Goal: Task Accomplishment & Management: Use online tool/utility

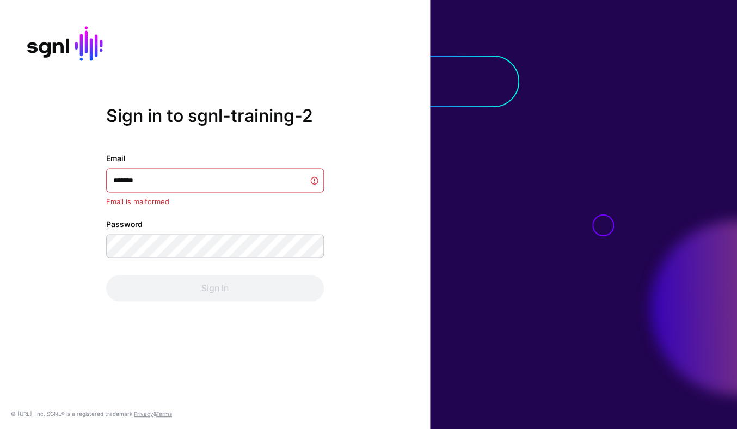
type input "********"
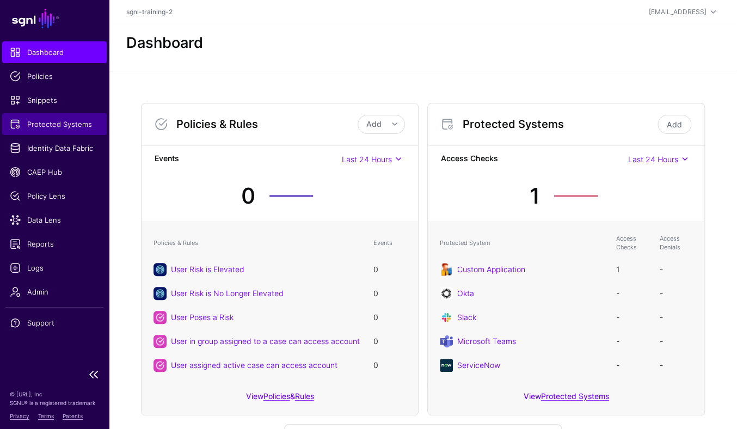
click at [65, 131] on link "Protected Systems" at bounding box center [54, 124] width 104 height 22
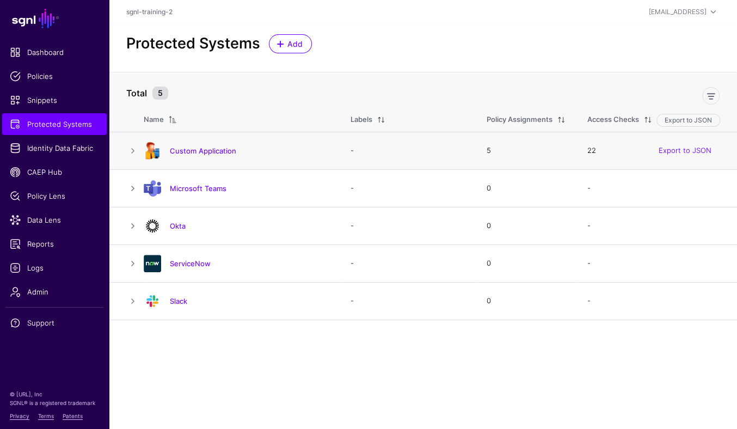
click at [218, 142] on div "Custom Application" at bounding box center [236, 150] width 194 height 17
click at [223, 150] on link "Custom Application" at bounding box center [203, 150] width 66 height 9
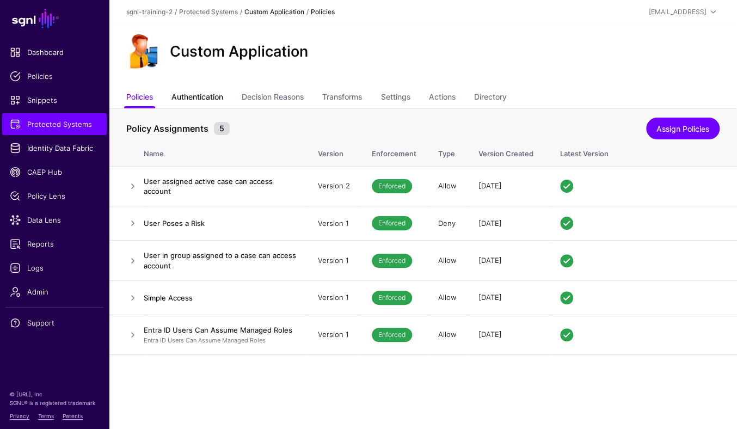
drag, startPoint x: 192, startPoint y: 95, endPoint x: 209, endPoint y: 103, distance: 20.0
click at [192, 95] on link "Authentication" at bounding box center [197, 98] width 52 height 21
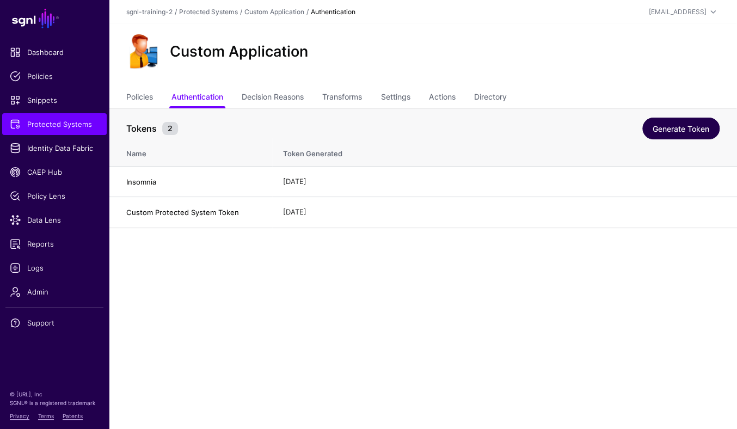
click at [681, 127] on link "Generate Token" at bounding box center [680, 129] width 77 height 22
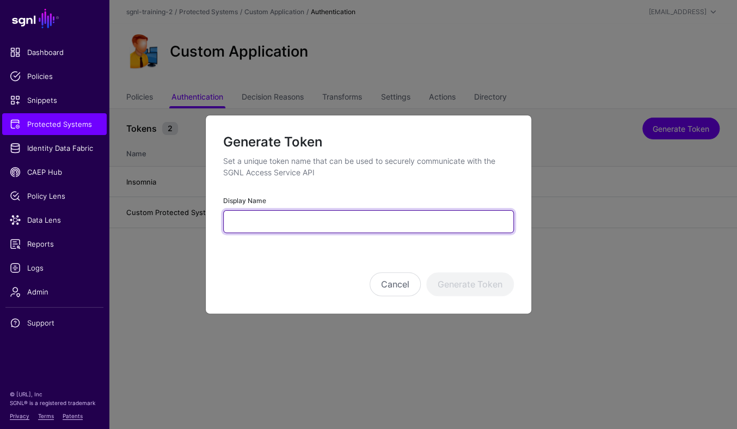
click at [240, 229] on input "Display Name" at bounding box center [368, 221] width 291 height 23
type input "*******"
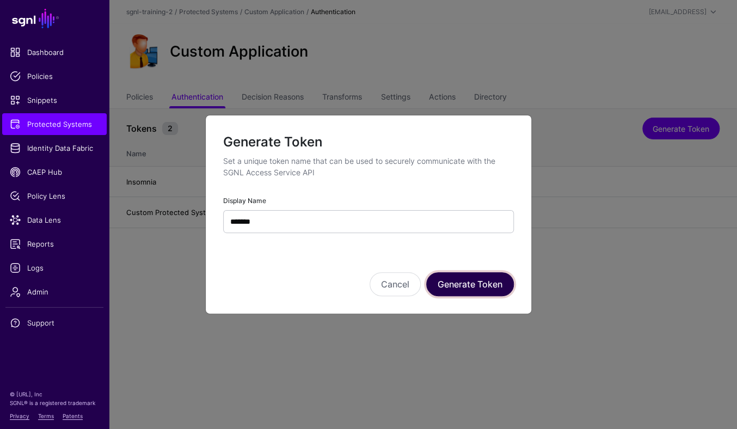
click at [460, 275] on button "Generate Token" at bounding box center [470, 284] width 88 height 24
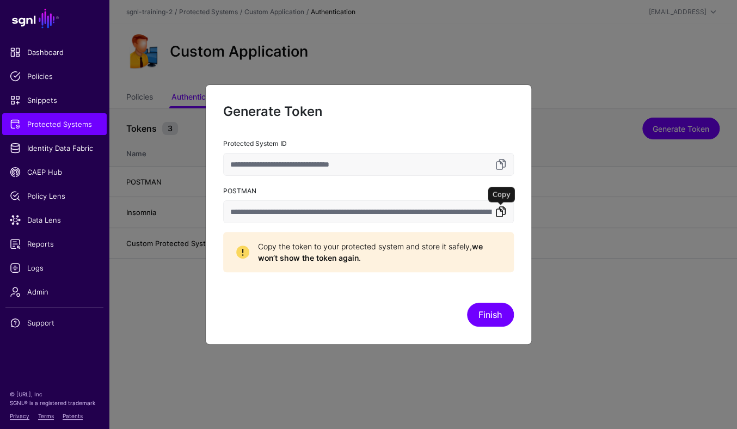
click at [497, 205] on link at bounding box center [500, 211] width 13 height 13
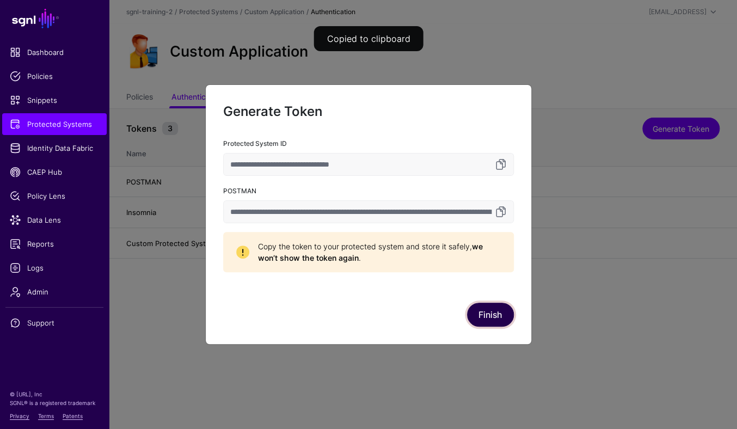
click at [503, 316] on button "Finish" at bounding box center [490, 315] width 47 height 24
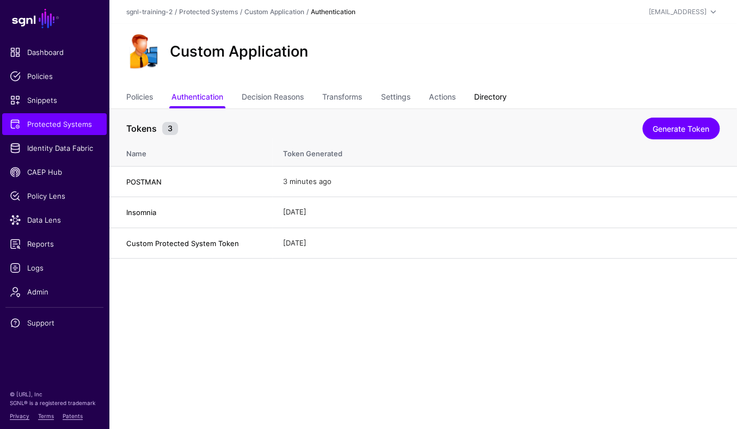
click at [496, 98] on link "Directory" at bounding box center [489, 98] width 33 height 21
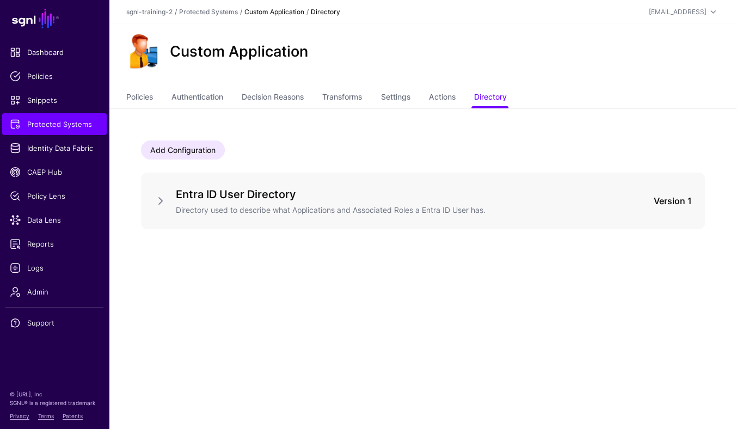
click at [243, 205] on p "Directory used to describe what Applications and Associated Roles a Entra ID Us…" at bounding box center [382, 210] width 412 height 12
click at [163, 198] on link at bounding box center [160, 200] width 13 height 13
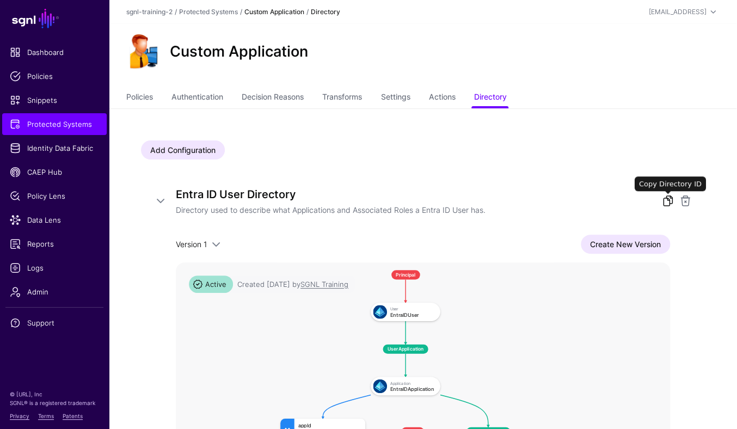
click at [662, 197] on link at bounding box center [667, 200] width 13 height 13
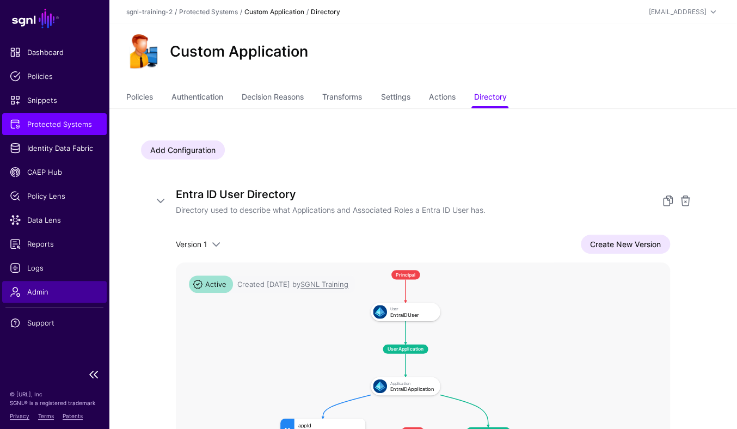
click at [48, 281] on link "Admin" at bounding box center [54, 292] width 104 height 22
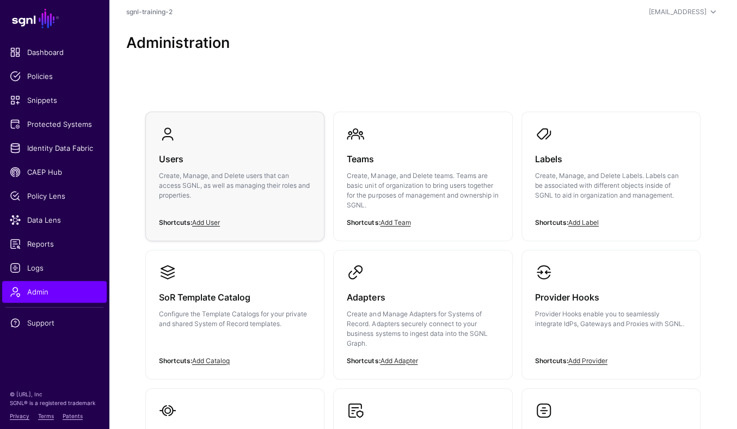
click at [218, 187] on p "Create, Manage, and Delete users that can access SGNL, as well as managing thei…" at bounding box center [235, 185] width 152 height 29
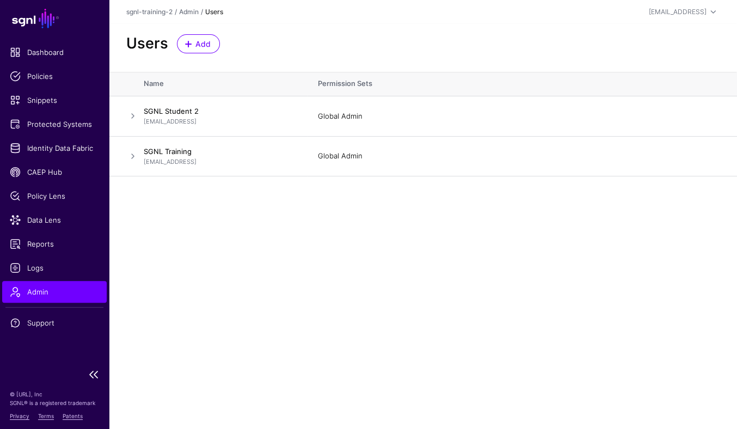
click at [60, 295] on span "Admin" at bounding box center [54, 291] width 89 height 11
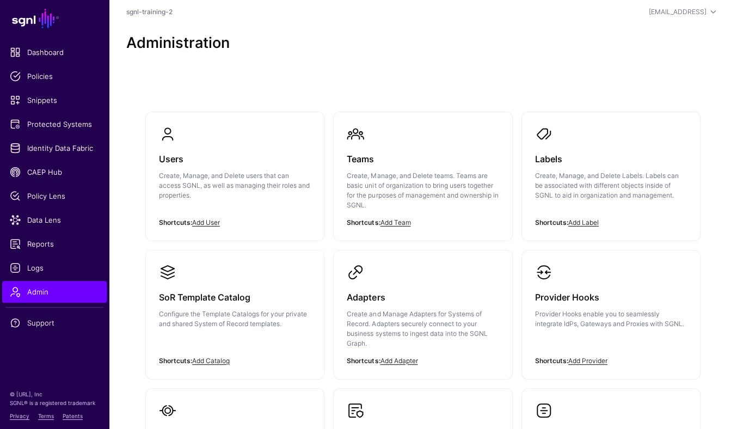
scroll to position [223, 0]
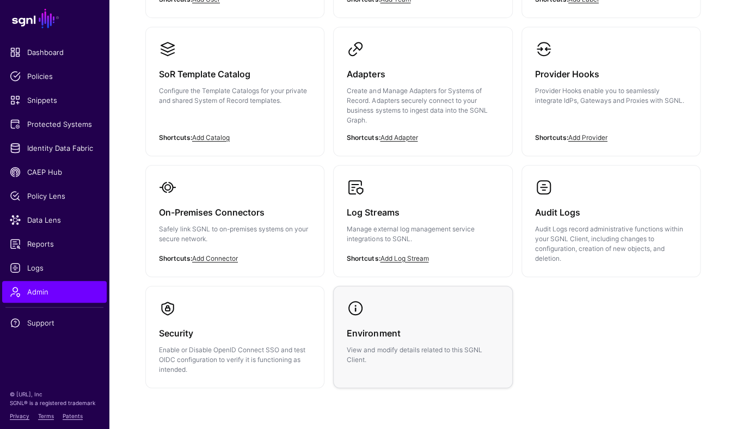
click at [412, 345] on p "View and modify details related to this SGNL Client." at bounding box center [423, 355] width 152 height 20
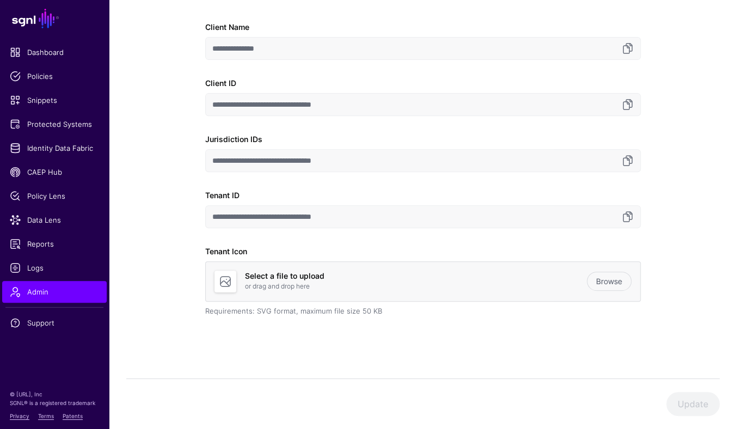
scroll to position [102, 0]
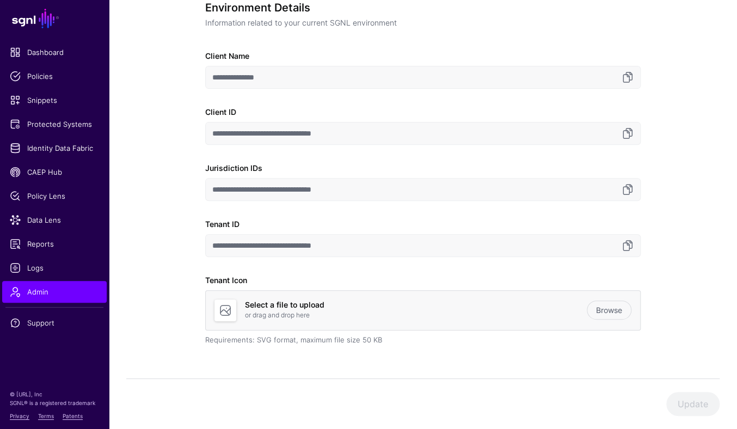
click at [659, 208] on div "**********" at bounding box center [422, 213] width 499 height 489
click at [624, 189] on link at bounding box center [627, 189] width 13 height 13
click at [631, 252] on input "**********" at bounding box center [422, 245] width 435 height 23
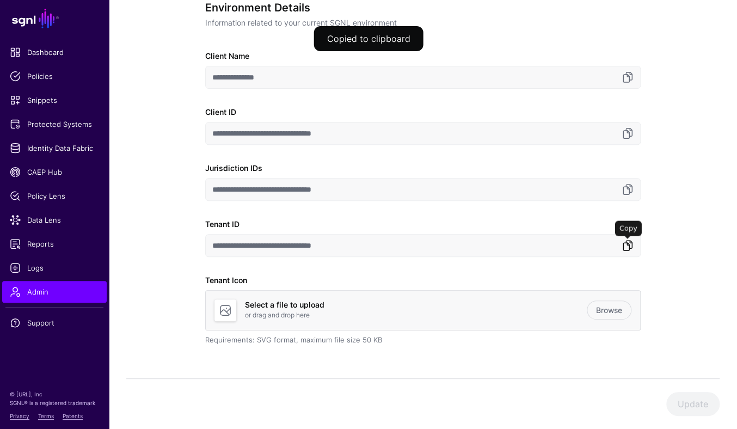
click at [630, 248] on link at bounding box center [627, 245] width 13 height 13
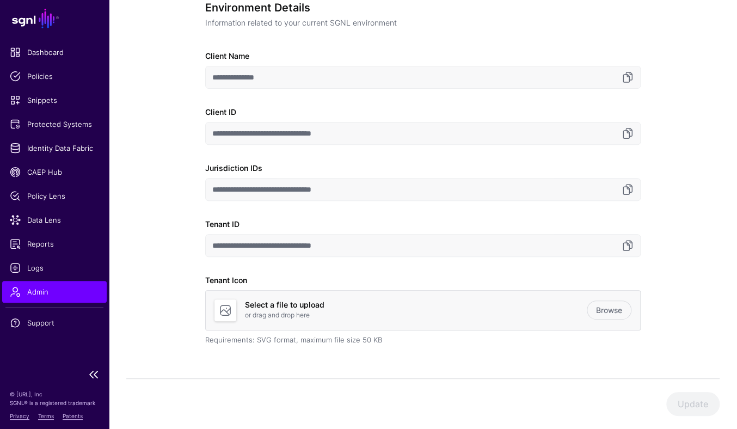
click at [52, 288] on span "Admin" at bounding box center [54, 291] width 89 height 11
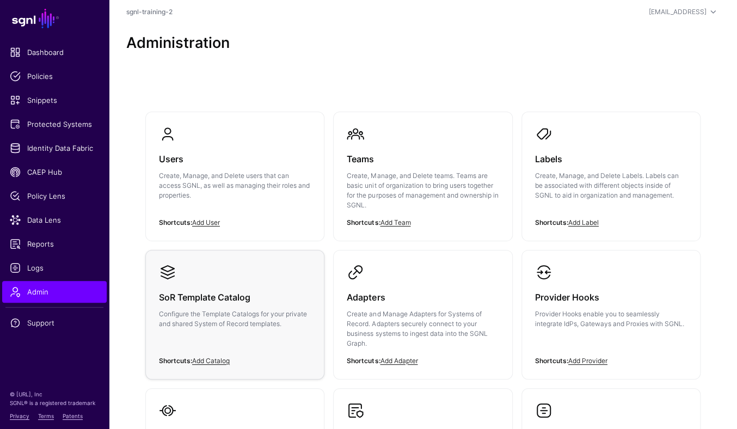
click at [254, 328] on p "Configure the Template Catalogs for your private and shared System of Record te…" at bounding box center [235, 319] width 152 height 20
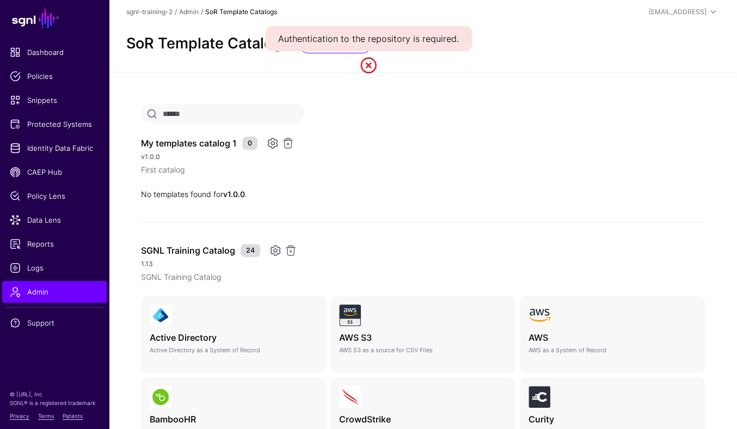
click at [272, 142] on link at bounding box center [272, 143] width 13 height 13
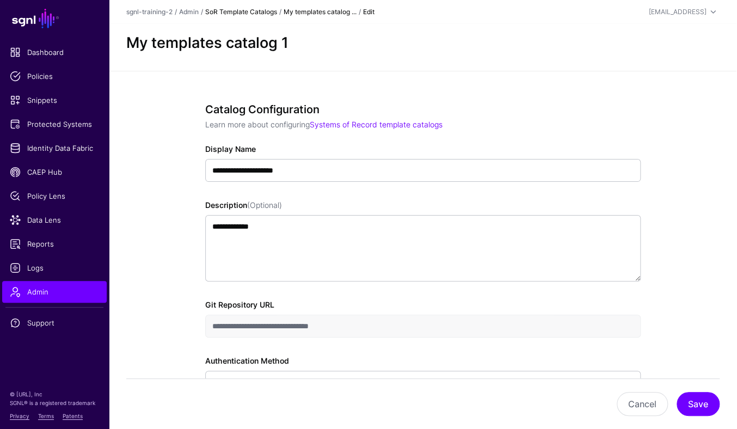
click at [233, 14] on link "SoR Template Catalogs" at bounding box center [241, 12] width 72 height 8
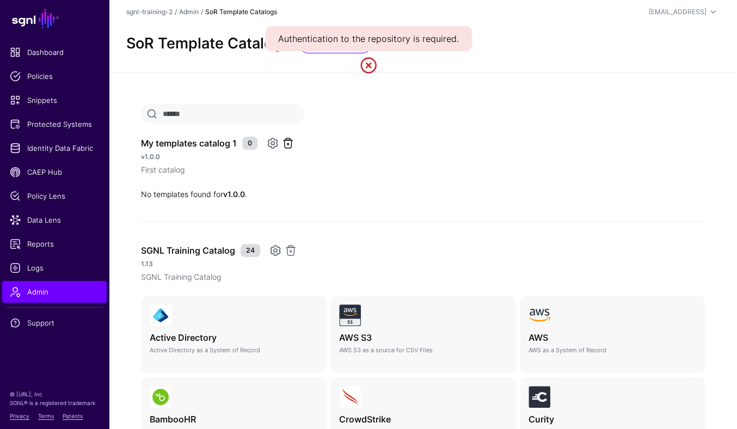
click at [288, 142] on link at bounding box center [287, 143] width 13 height 13
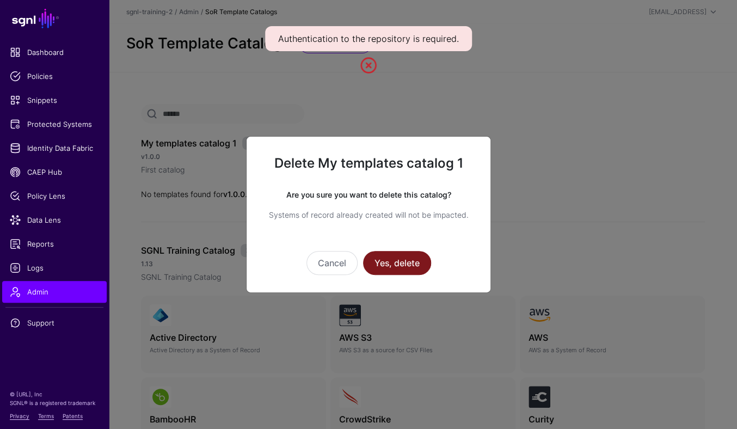
click at [411, 259] on button "Yes, delete" at bounding box center [397, 263] width 68 height 24
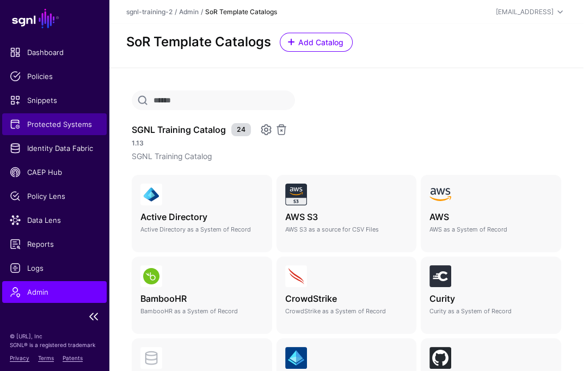
click at [58, 125] on span "Protected Systems" at bounding box center [54, 124] width 89 height 11
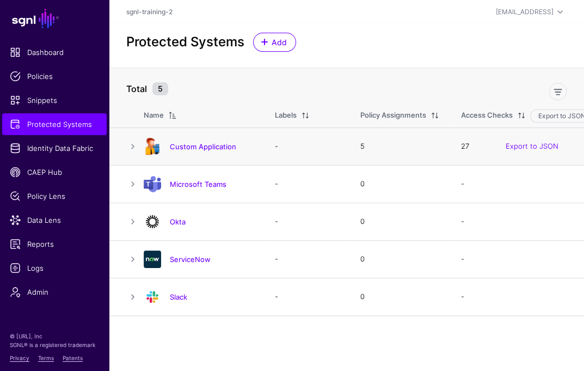
click at [191, 138] on div "Custom Application" at bounding box center [198, 146] width 118 height 17
click at [194, 147] on link "Custom Application" at bounding box center [203, 146] width 66 height 9
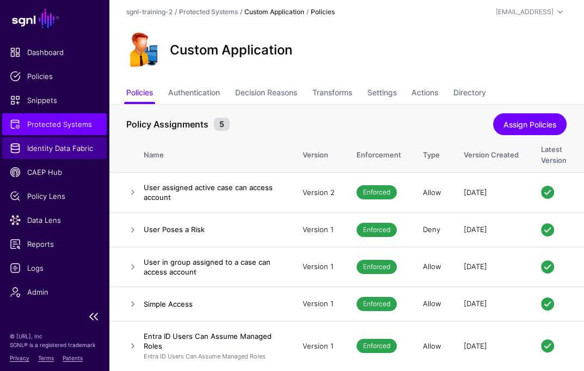
click at [75, 155] on link "Identity Data Fabric" at bounding box center [54, 148] width 104 height 22
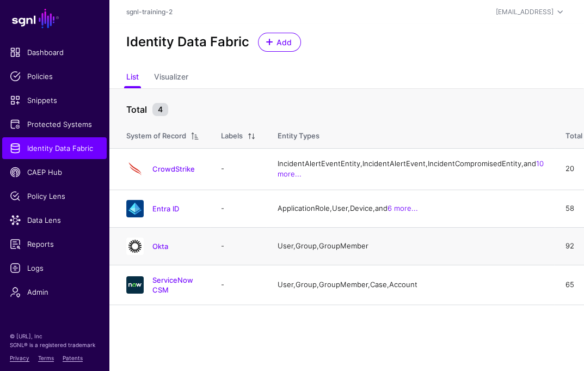
click at [168, 251] on h4 "Okta" at bounding box center [175, 246] width 47 height 10
click at [167, 250] on link "Okta" at bounding box center [160, 246] width 16 height 9
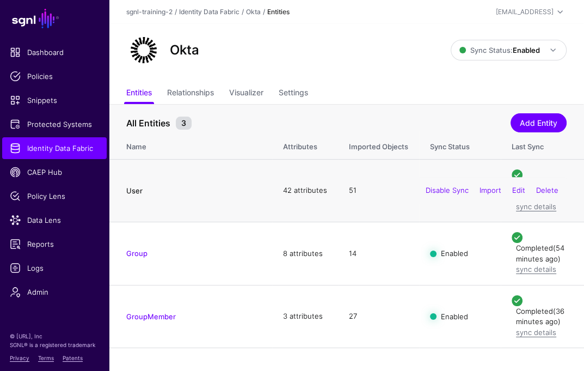
click at [135, 195] on link "User" at bounding box center [134, 190] width 16 height 9
